Goal: Information Seeking & Learning: Understand process/instructions

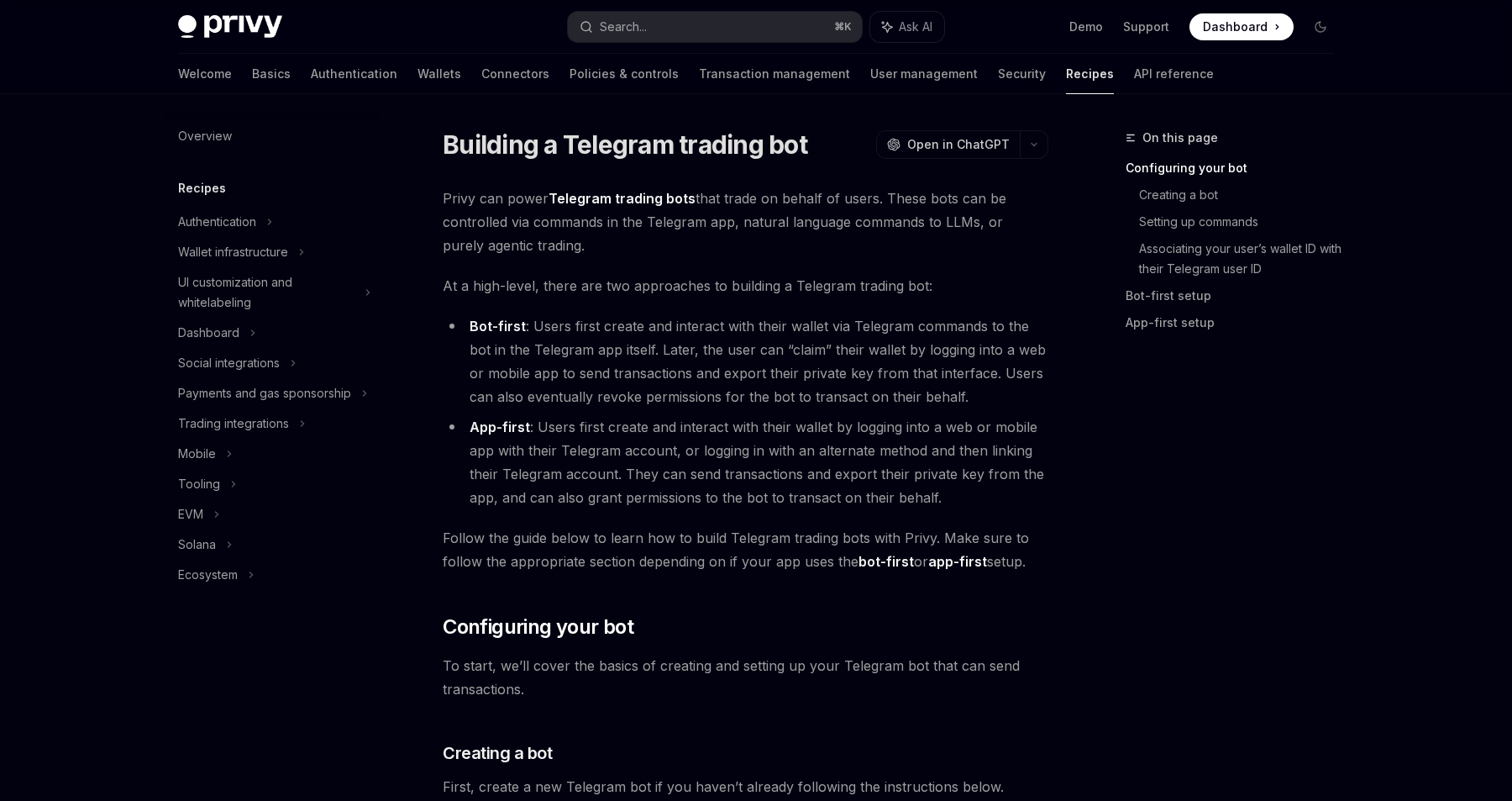
scroll to position [533, 0]
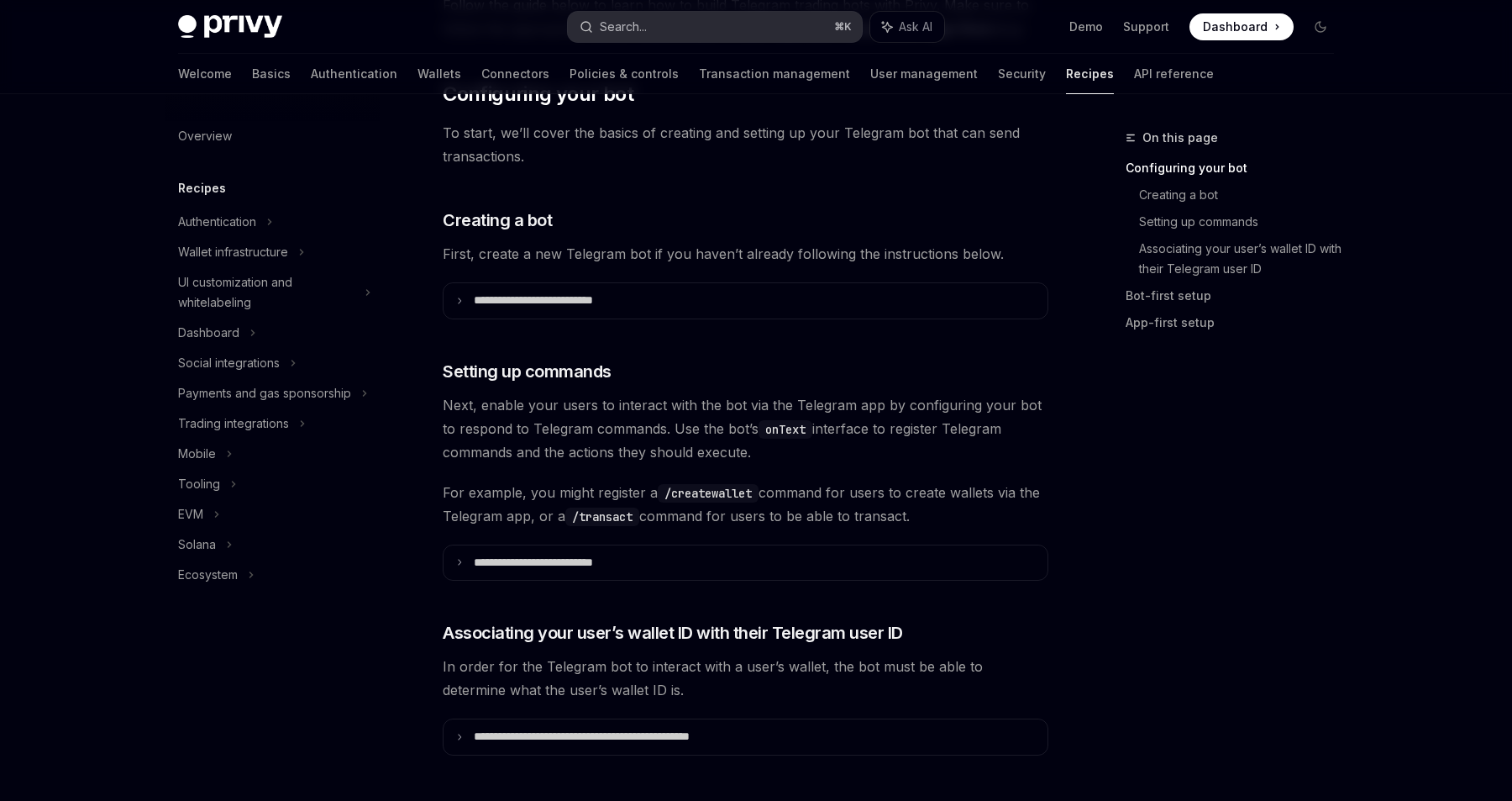
click at [610, 30] on div "Search..." at bounding box center [622, 26] width 47 height 20
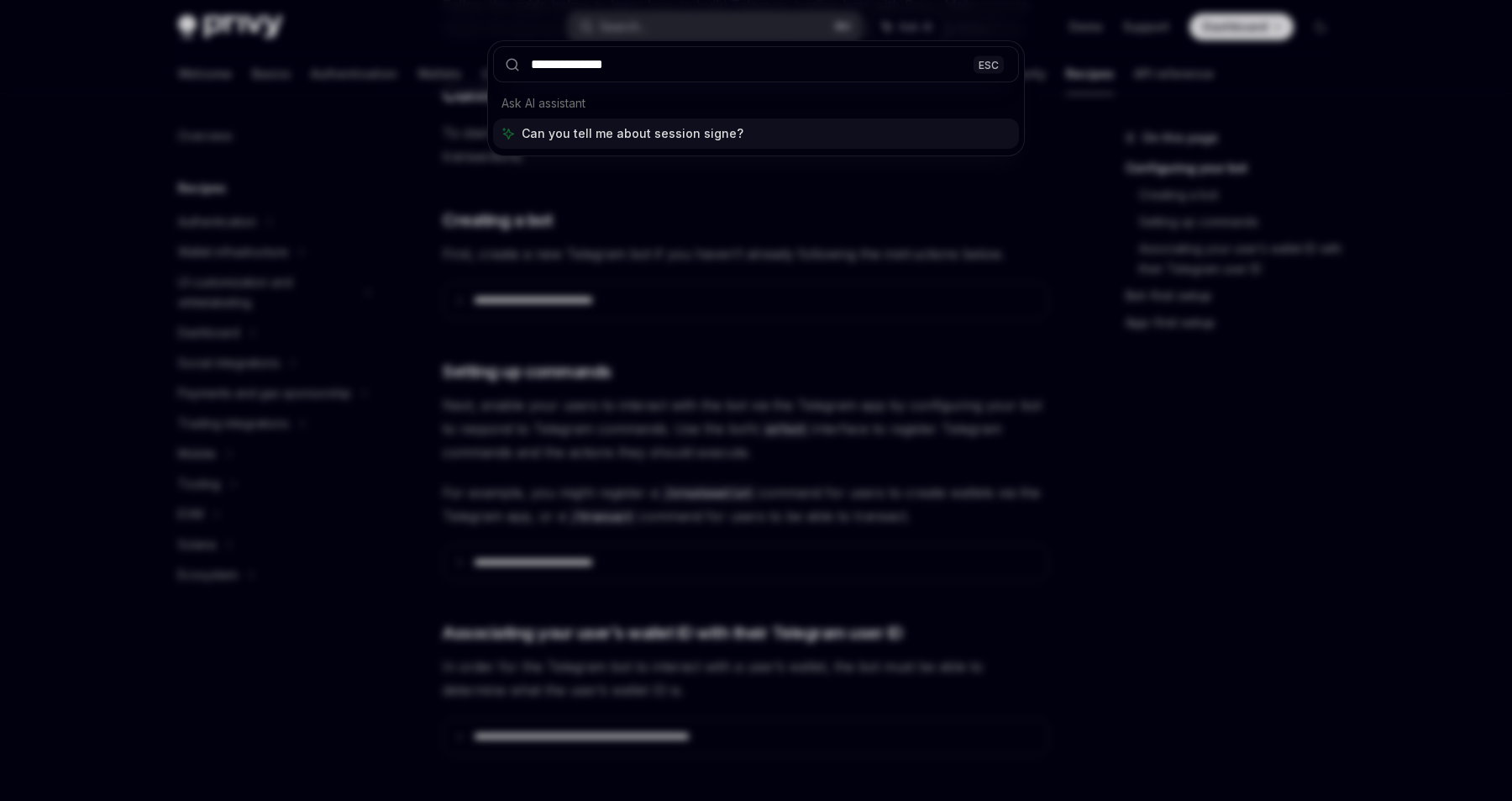
type input "**********"
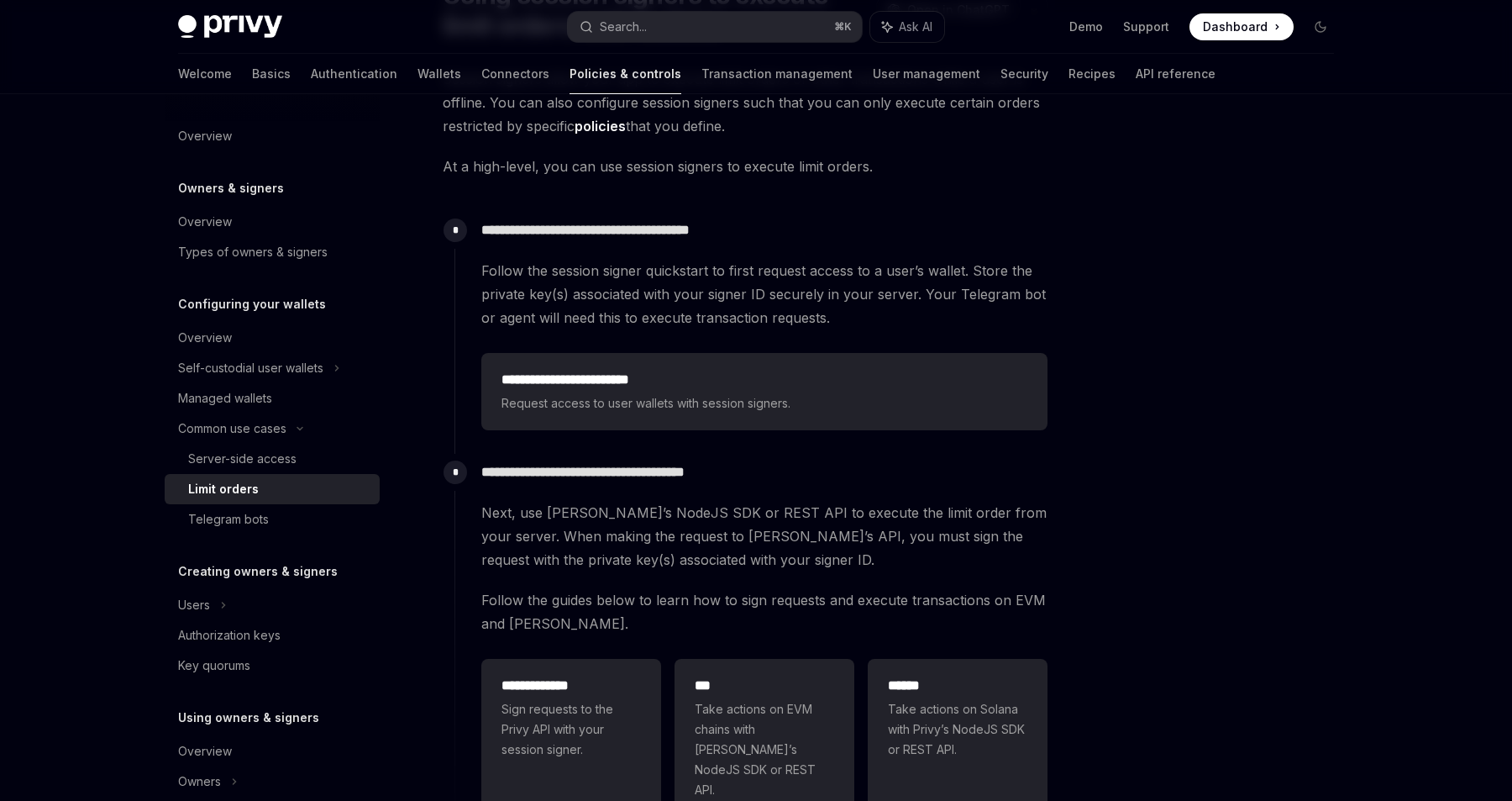
scroll to position [199, 0]
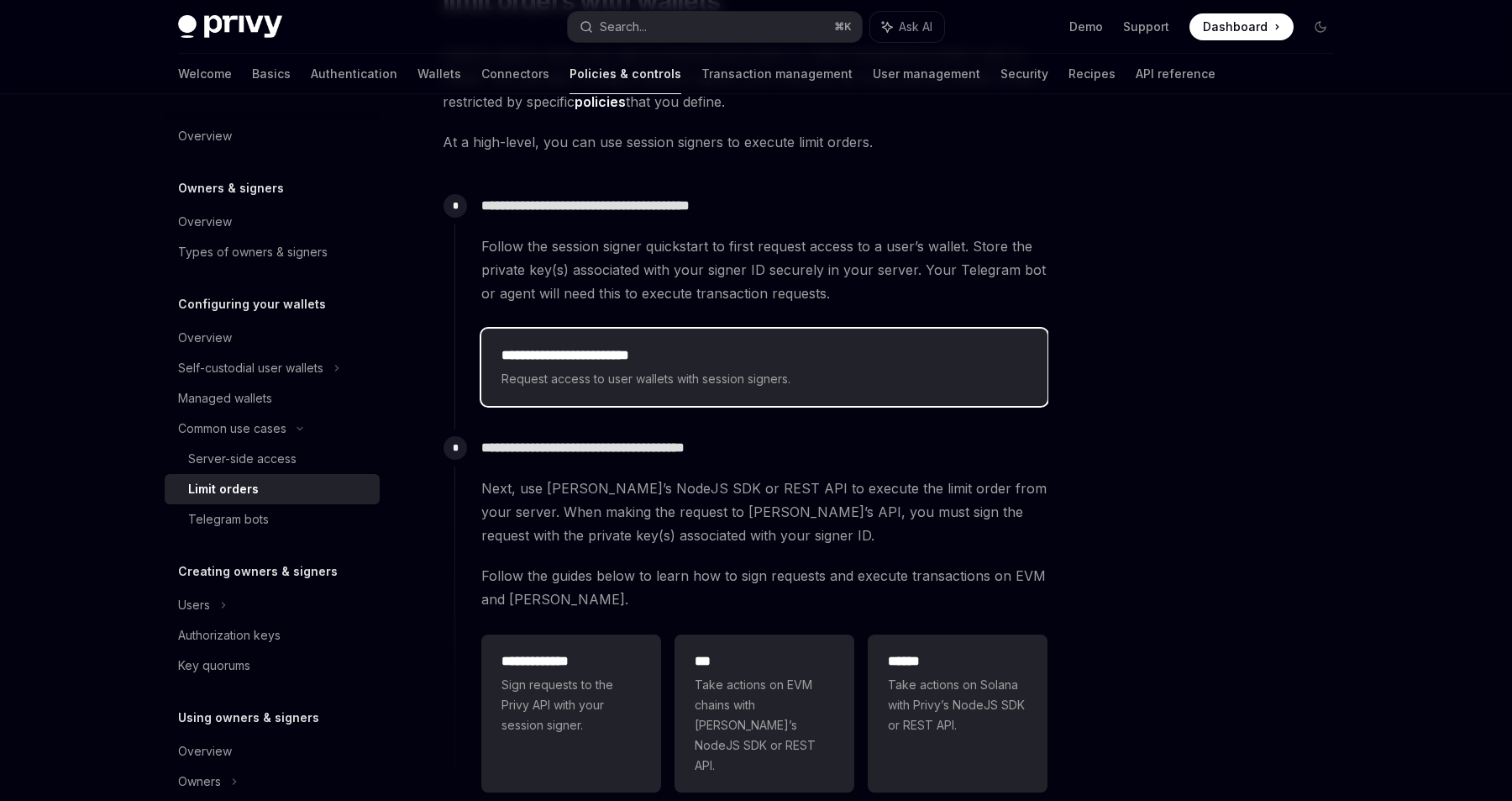
click at [709, 382] on span "Request access to user wallets with session signers." at bounding box center [765, 378] width 526 height 20
type textarea "*"
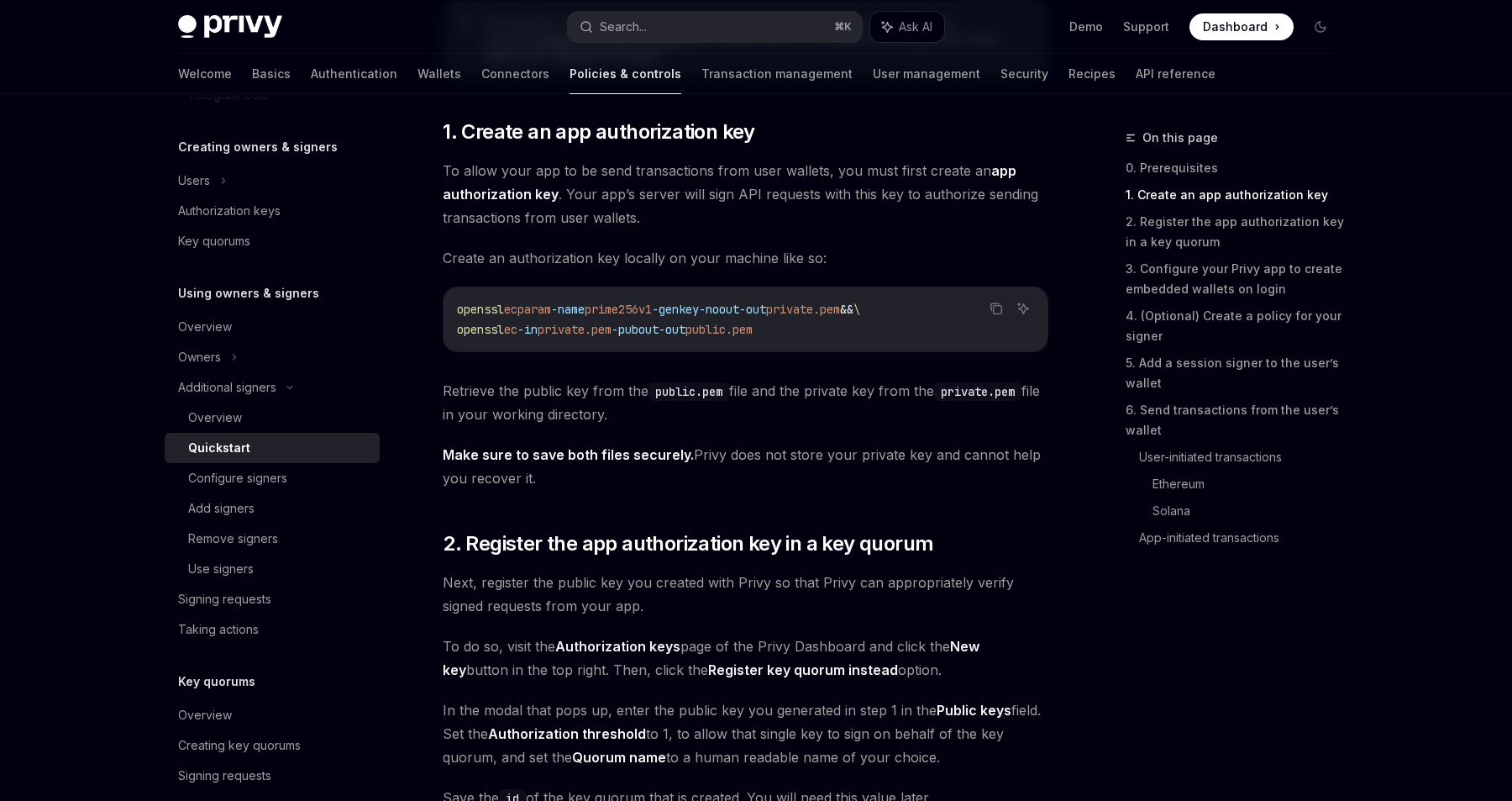
scroll to position [740, 0]
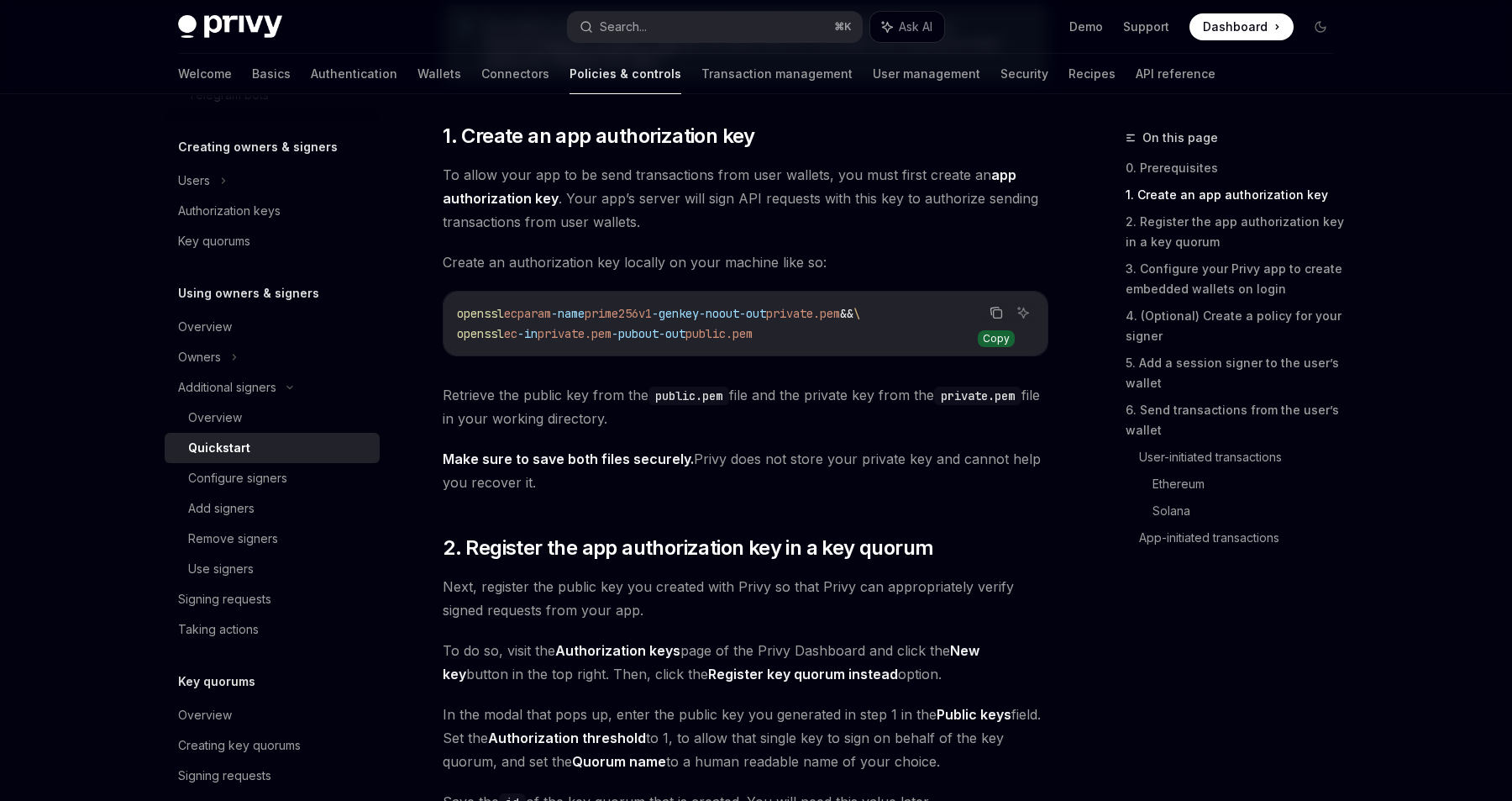
click at [989, 316] on icon "Copy the contents from the code block" at bounding box center [996, 312] width 13 height 13
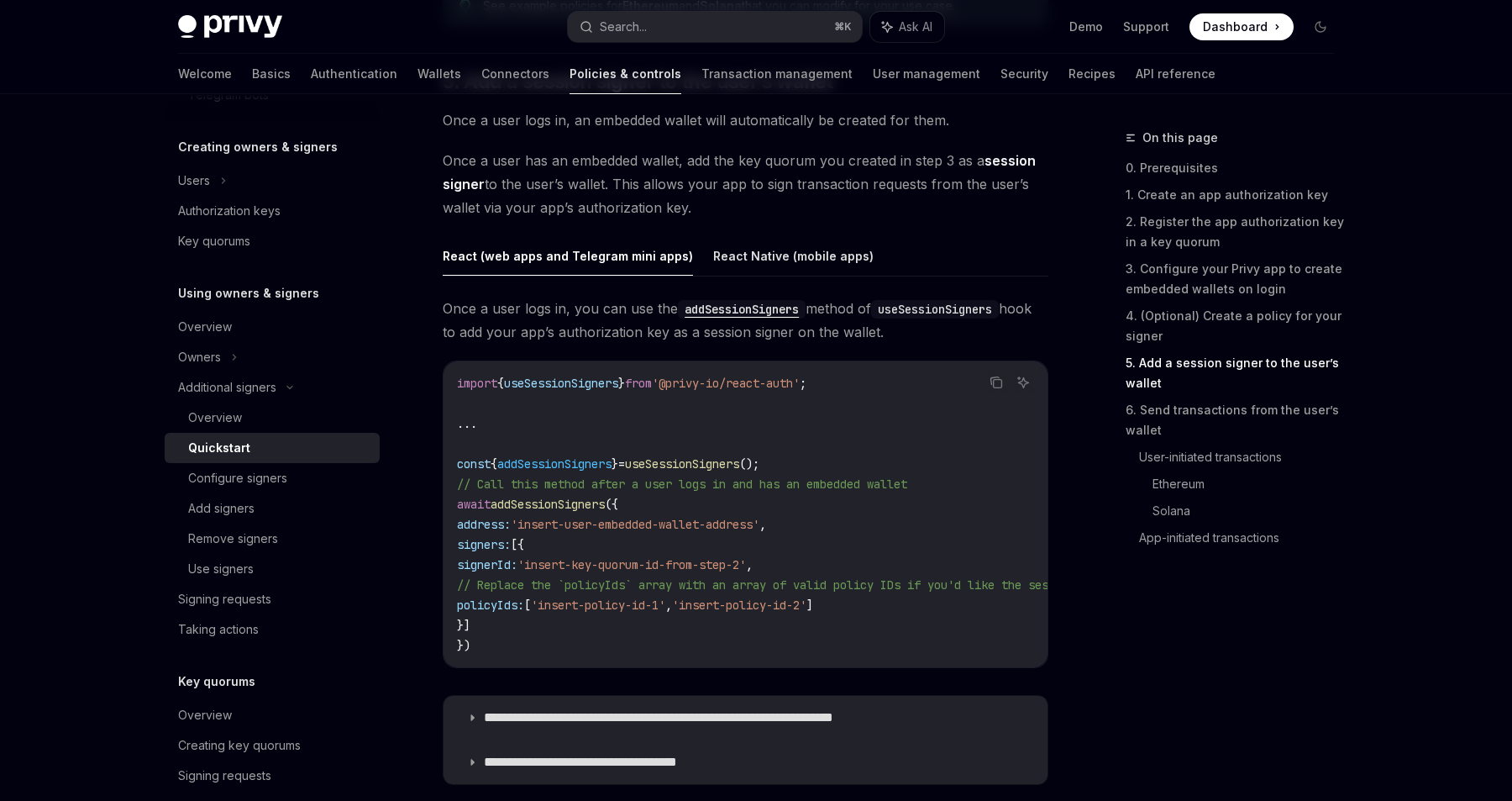
scroll to position [2601, 0]
